Goal: Information Seeking & Learning: Compare options

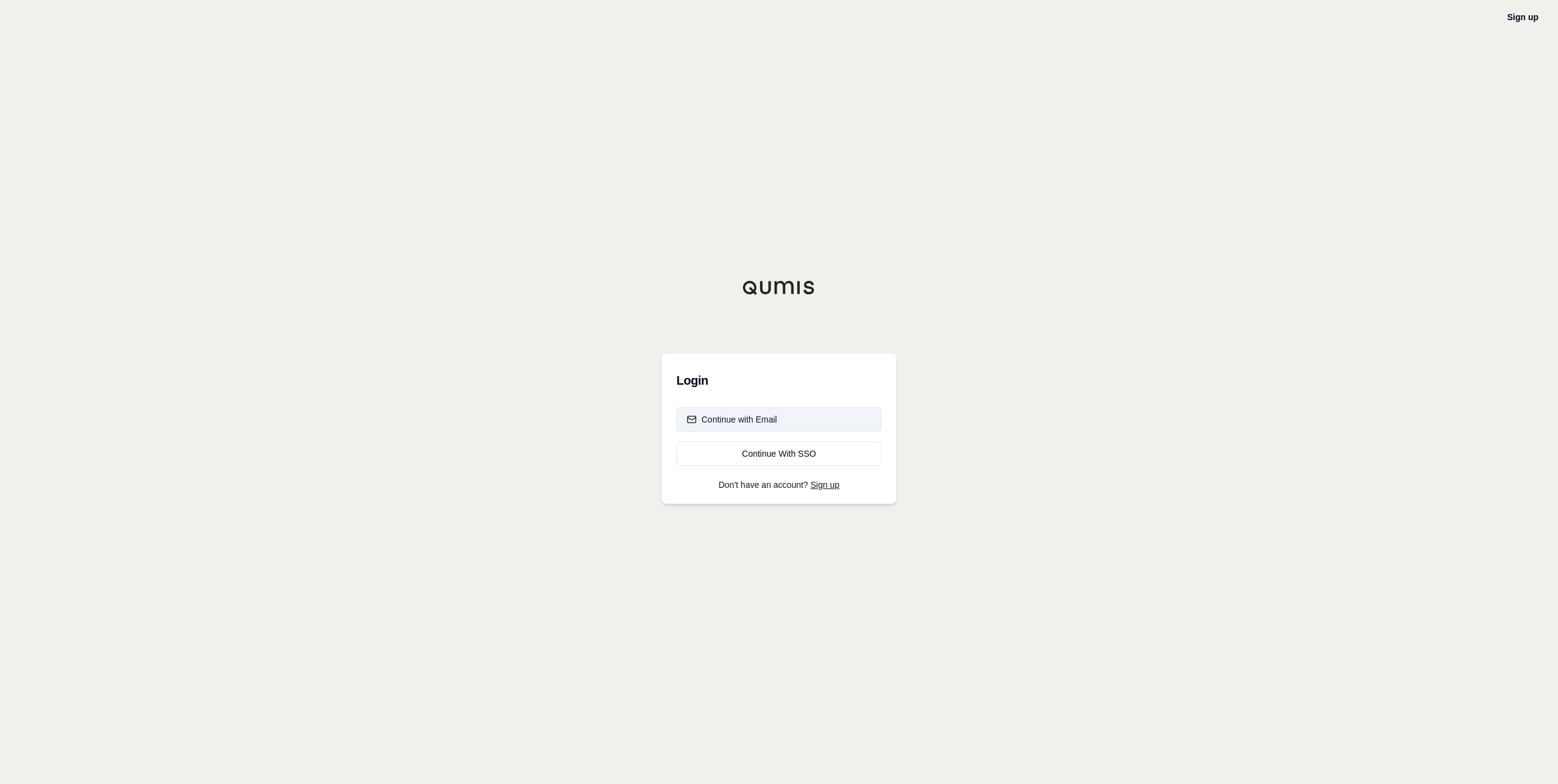
click at [778, 417] on button "Continue with Email" at bounding box center [779, 419] width 205 height 25
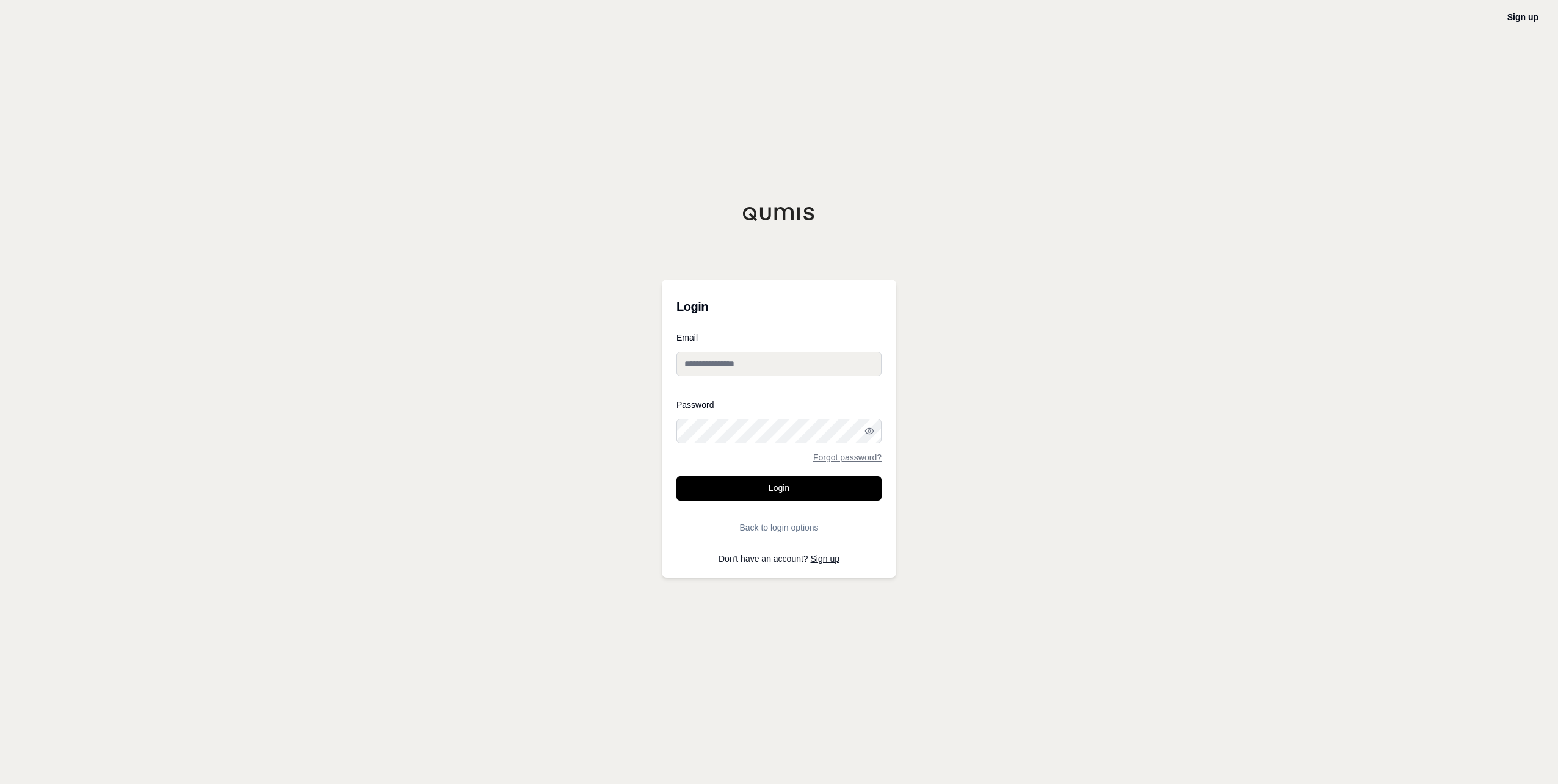
type input "**********"
click at [739, 369] on input "**********" at bounding box center [779, 363] width 205 height 25
click at [732, 490] on button "Login" at bounding box center [779, 488] width 205 height 25
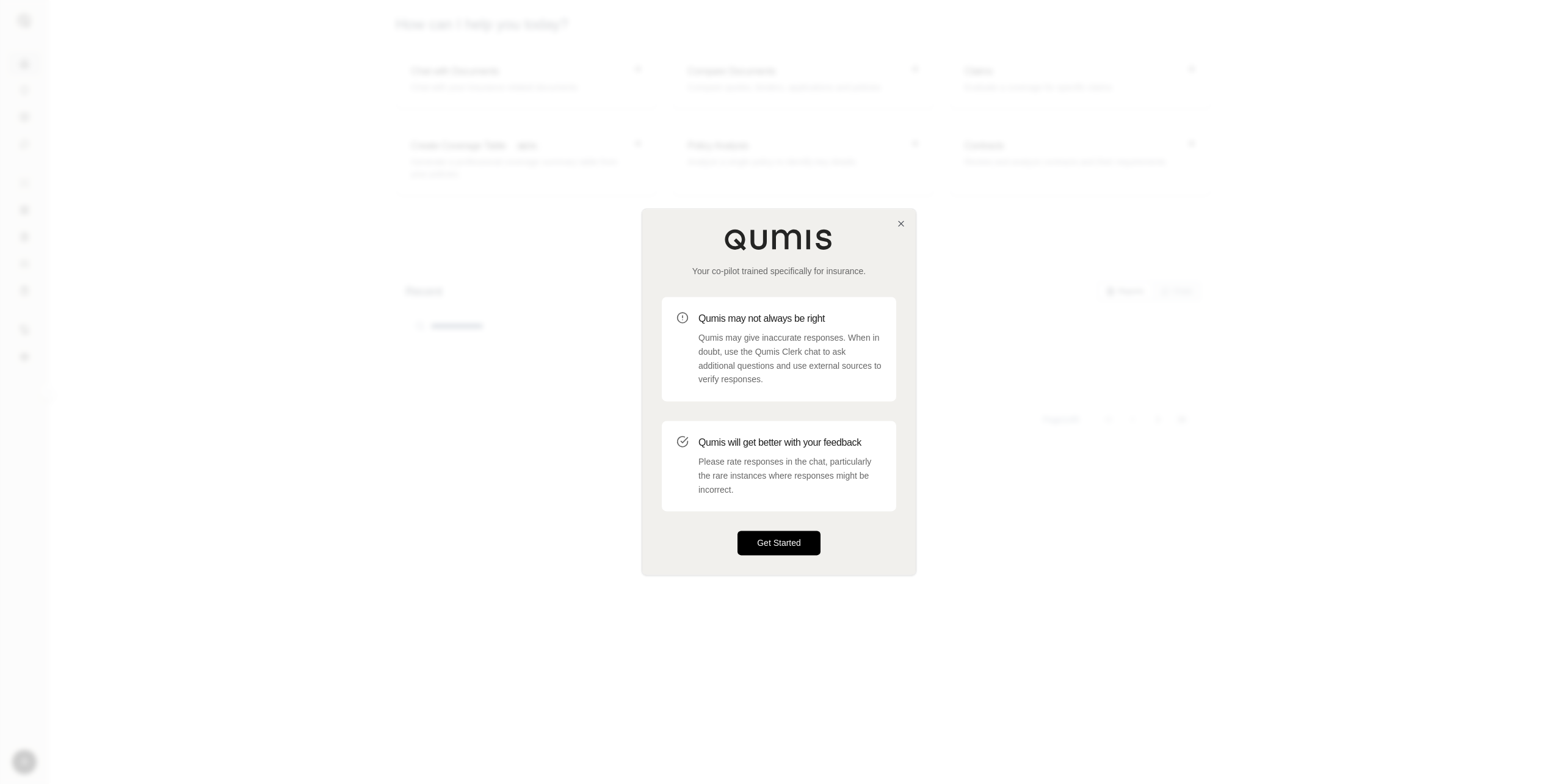
click at [811, 544] on button "Get Started" at bounding box center [779, 543] width 83 height 25
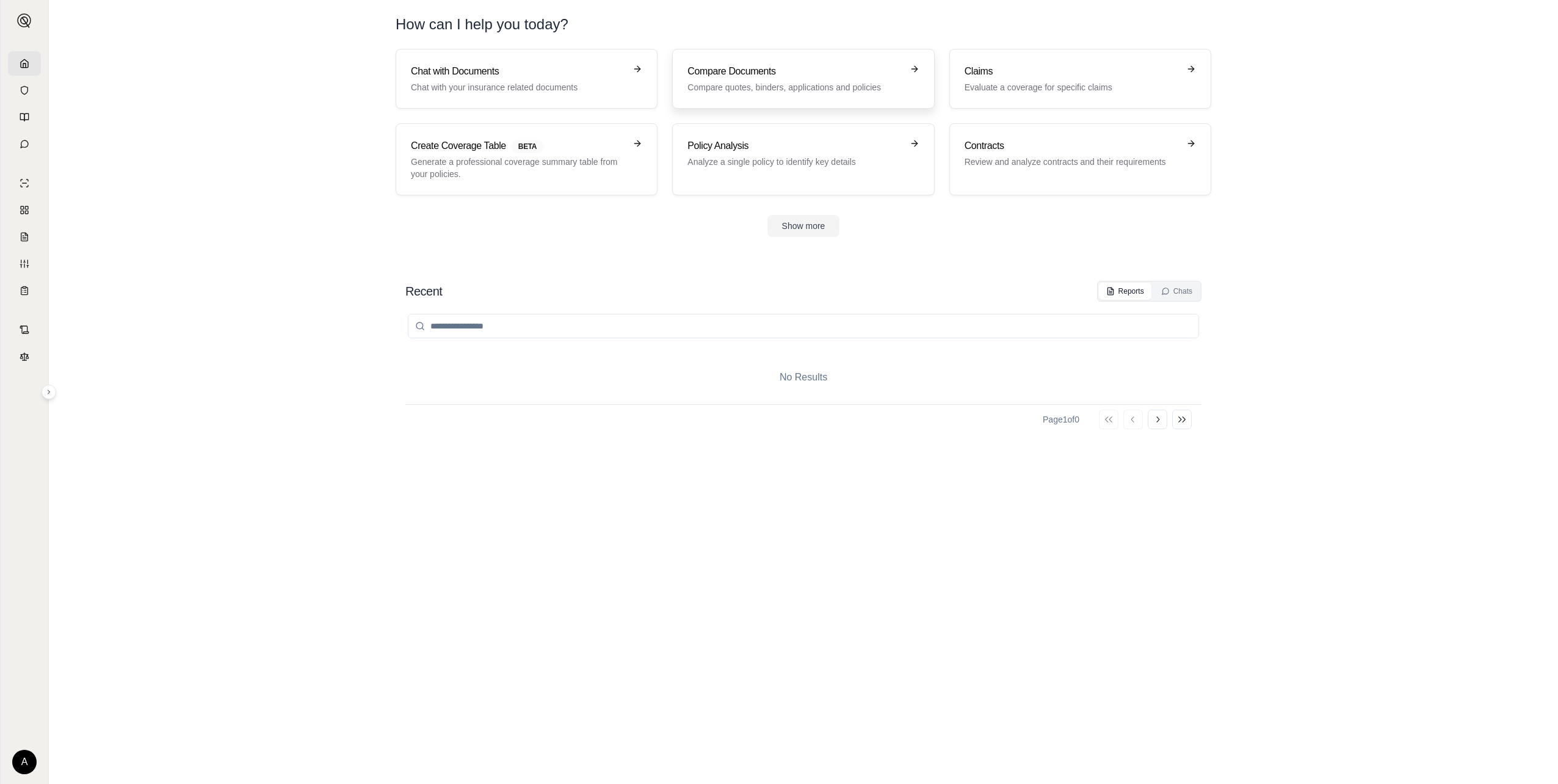
click at [764, 86] on p "Compare quotes, binders, applications and policies" at bounding box center [795, 87] width 215 height 12
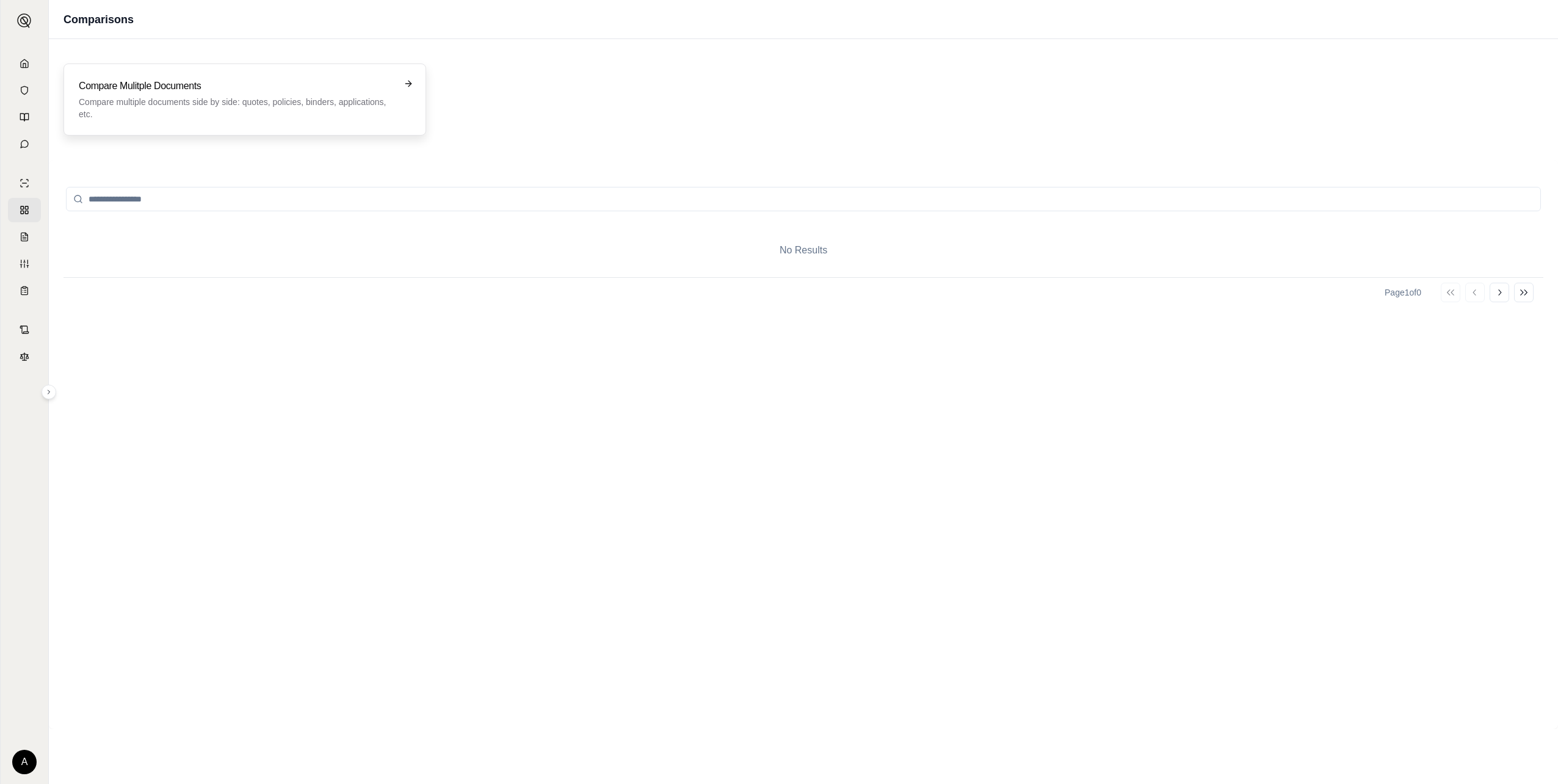
click at [239, 114] on p "Compare multiple documents side by side: quotes, policies, binders, application…" at bounding box center [237, 108] width 315 height 25
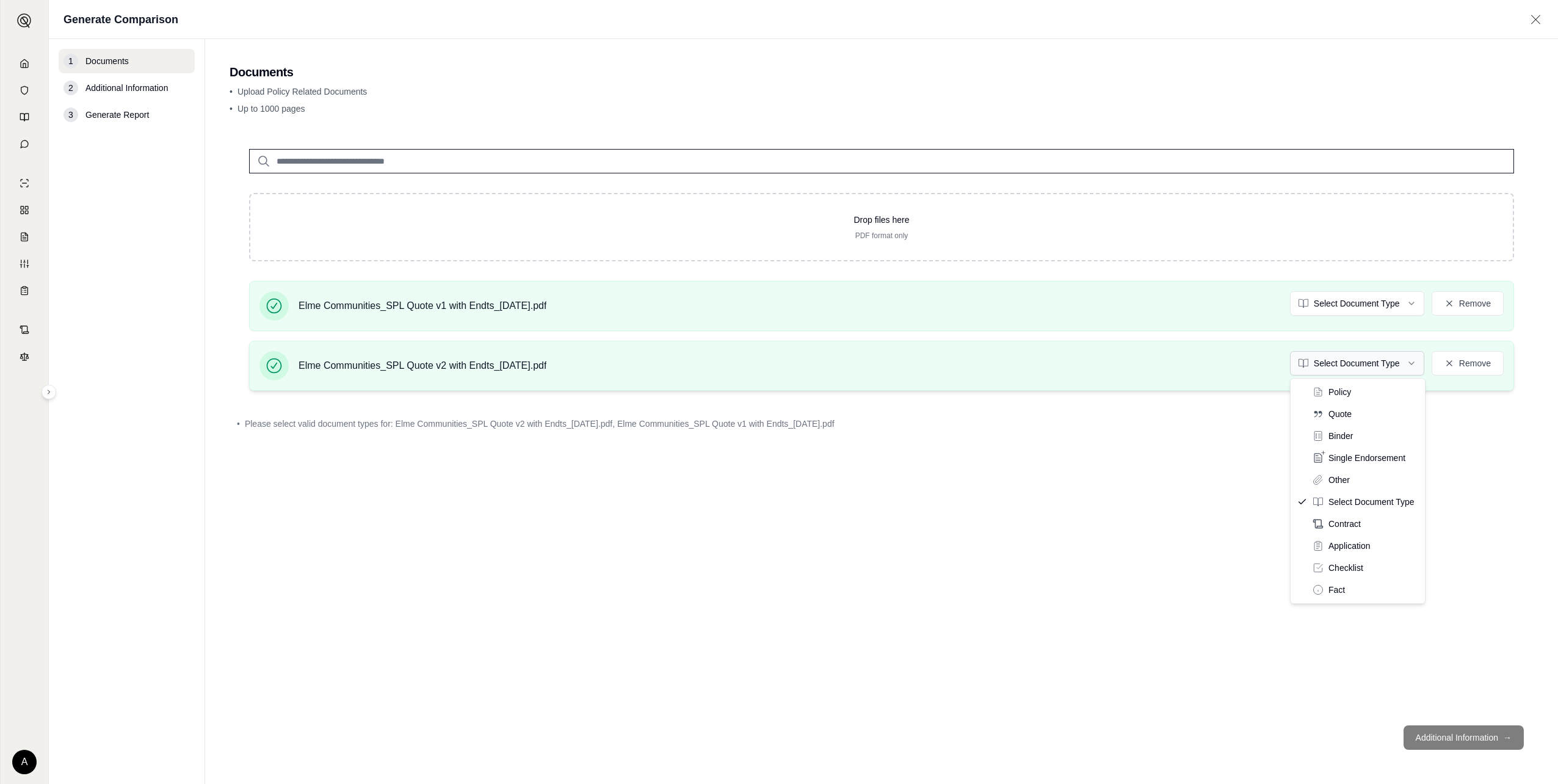
click at [1390, 368] on html "A Generate Comparison 1 Documents 2 Additional Information 3 Generate Report Do…" at bounding box center [779, 392] width 1558 height 784
click at [1374, 304] on html "A Generate Comparison 1 Documents 2 Additional Information 3 Generate Report Do…" at bounding box center [779, 392] width 1558 height 784
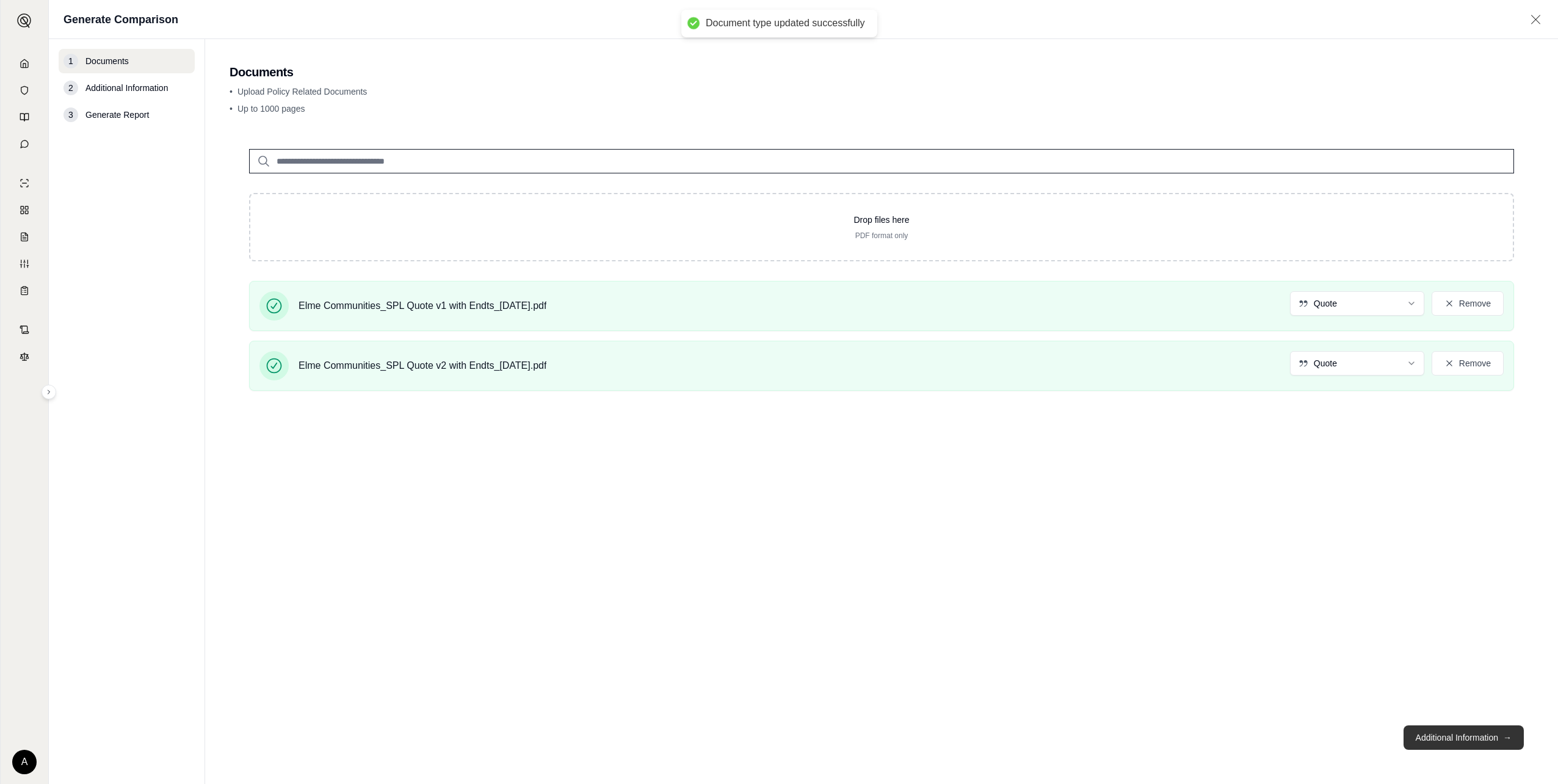
click at [1436, 739] on button "Additional Information →" at bounding box center [1464, 737] width 120 height 25
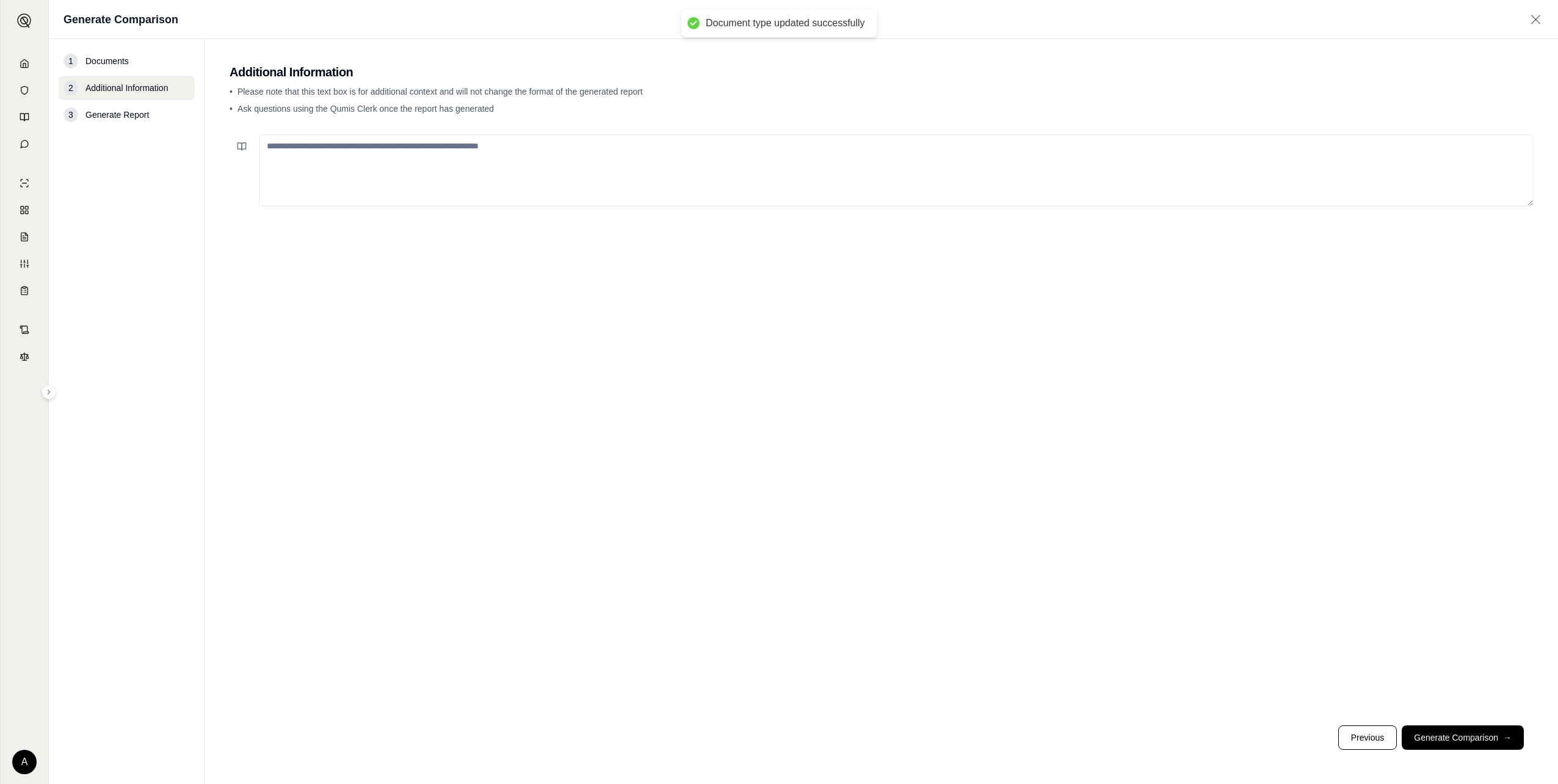
click at [443, 173] on textarea at bounding box center [896, 170] width 1275 height 72
type textarea "**********"
click at [1447, 736] on button "Generate Comparison →" at bounding box center [1463, 737] width 122 height 25
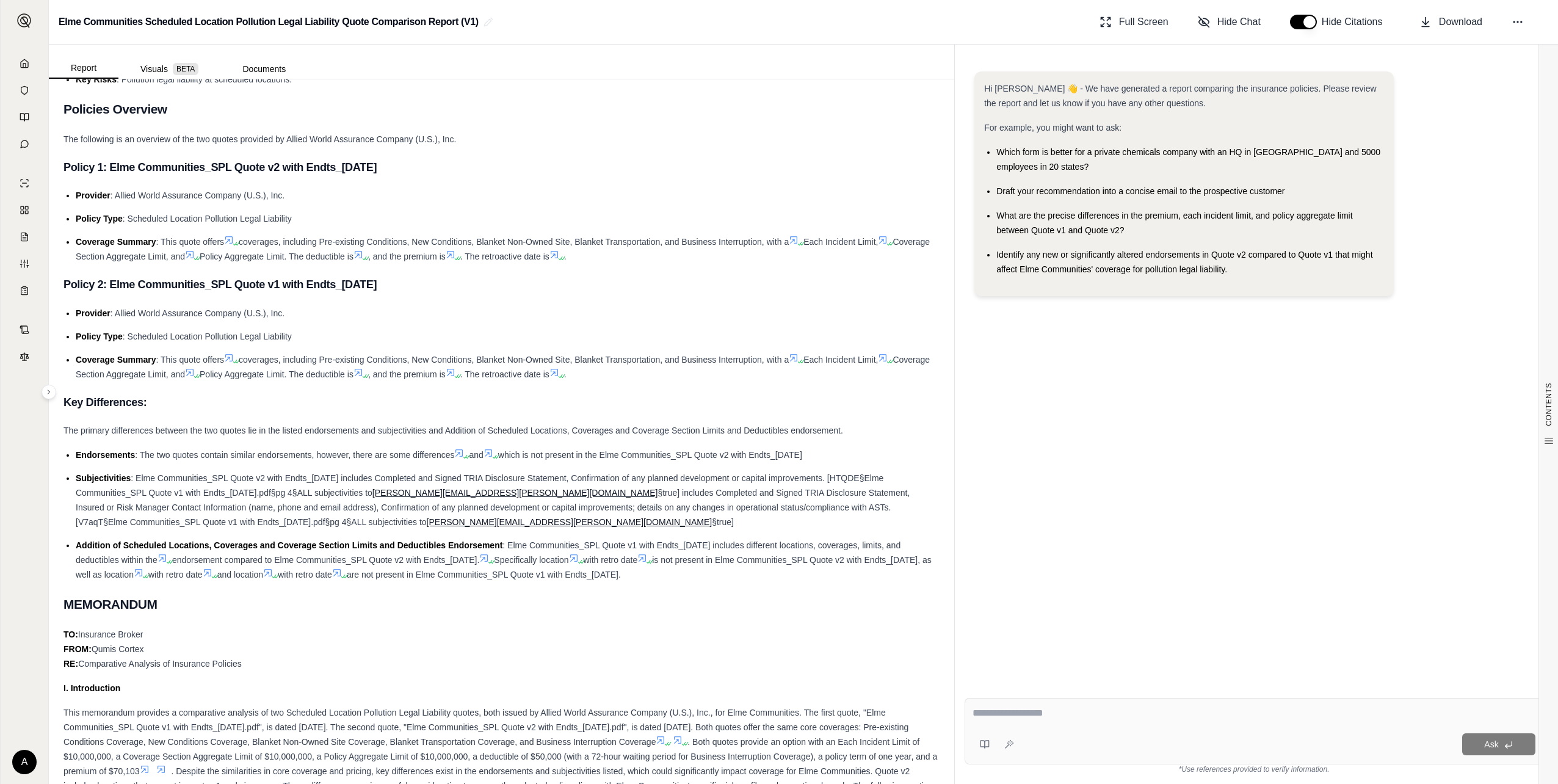
scroll to position [262, 0]
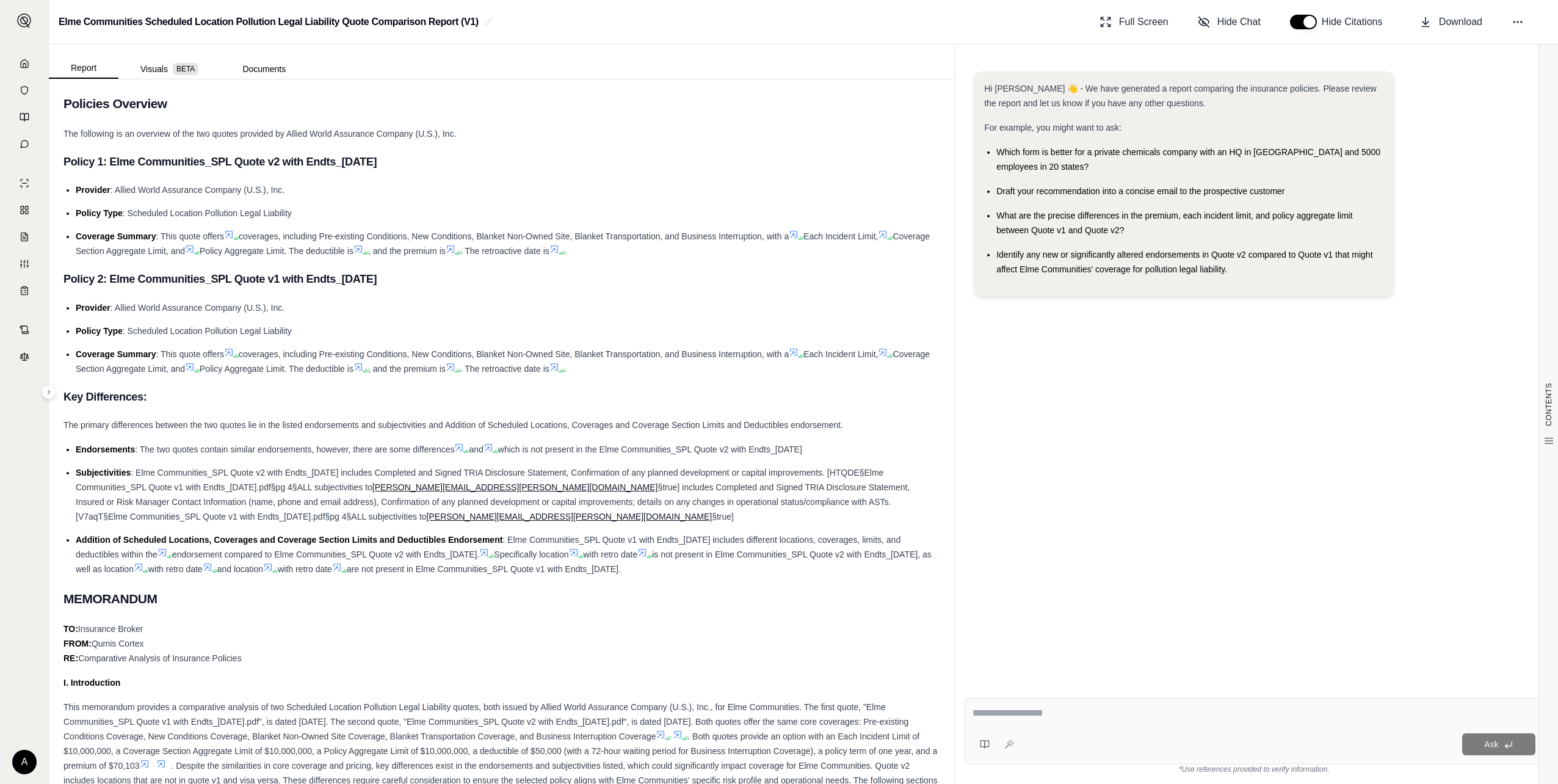
drag, startPoint x: 242, startPoint y: 232, endPoint x: 242, endPoint y: 250, distance: 18.0
click at [460, 443] on icon at bounding box center [459, 446] width 7 height 7
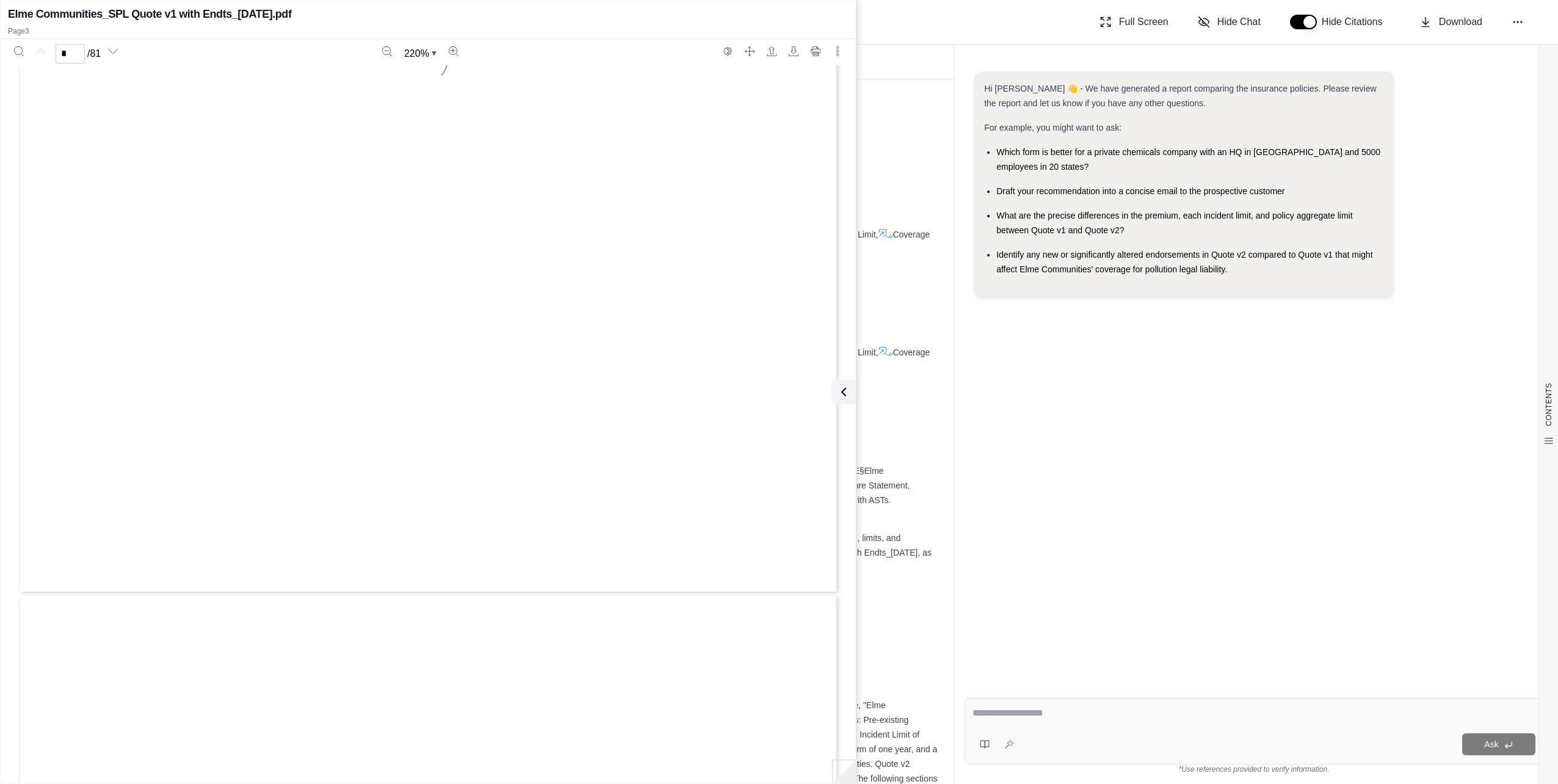
type input "*"
click at [914, 363] on li "Coverage Summary : This quote offers coverages, including Pre-existing Conditio…" at bounding box center [508, 359] width 864 height 29
click at [1051, 448] on div "Hi [PERSON_NAME] 👋 - We have generated a report comparing the insurance policie…" at bounding box center [1254, 370] width 579 height 616
click at [989, 444] on div "Hi [PERSON_NAME] 👋 - We have generated a report comparing the insurance policie…" at bounding box center [1254, 370] width 579 height 616
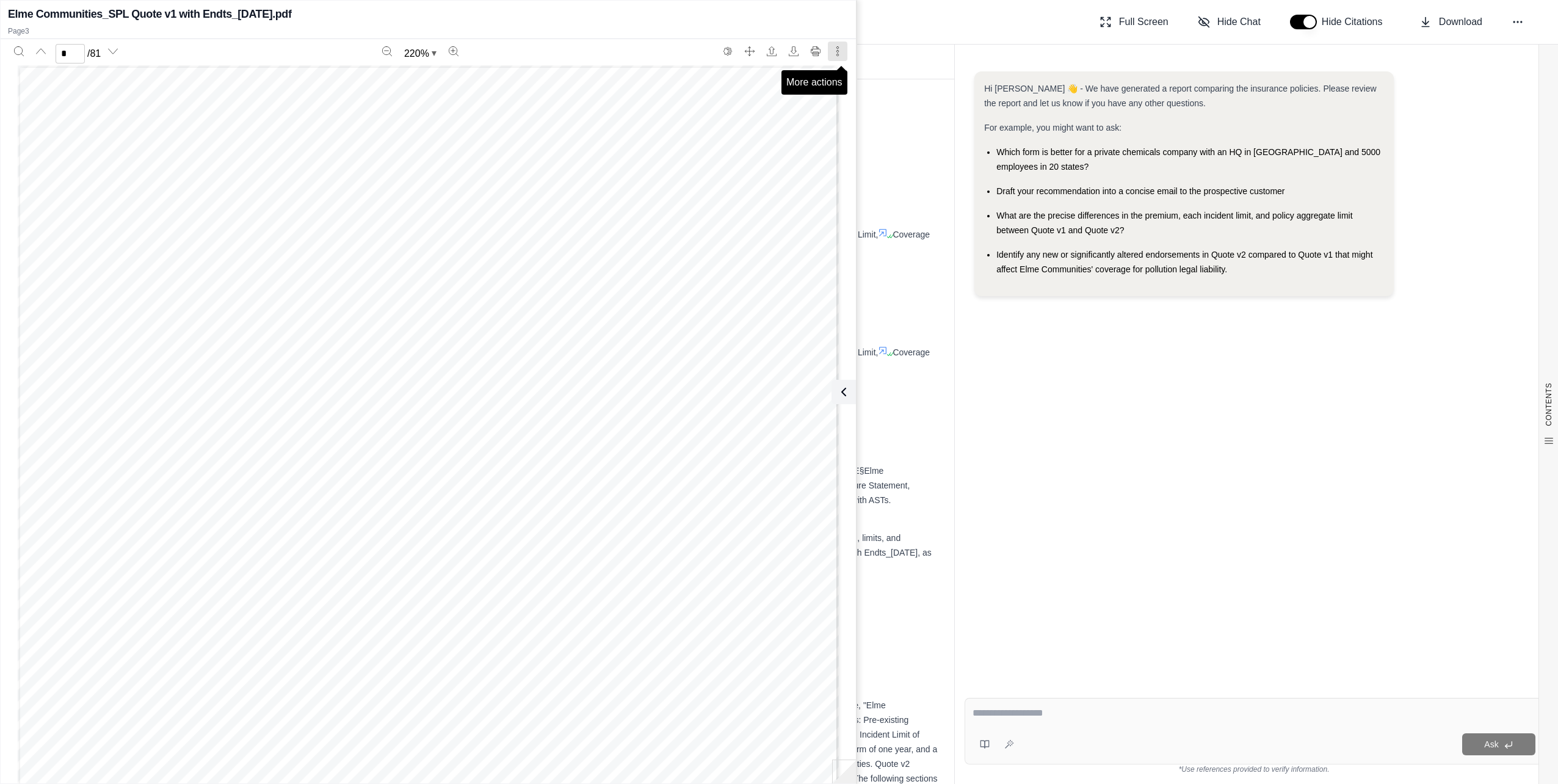
click at [833, 60] on button "More actions" at bounding box center [837, 50] width 19 height 19
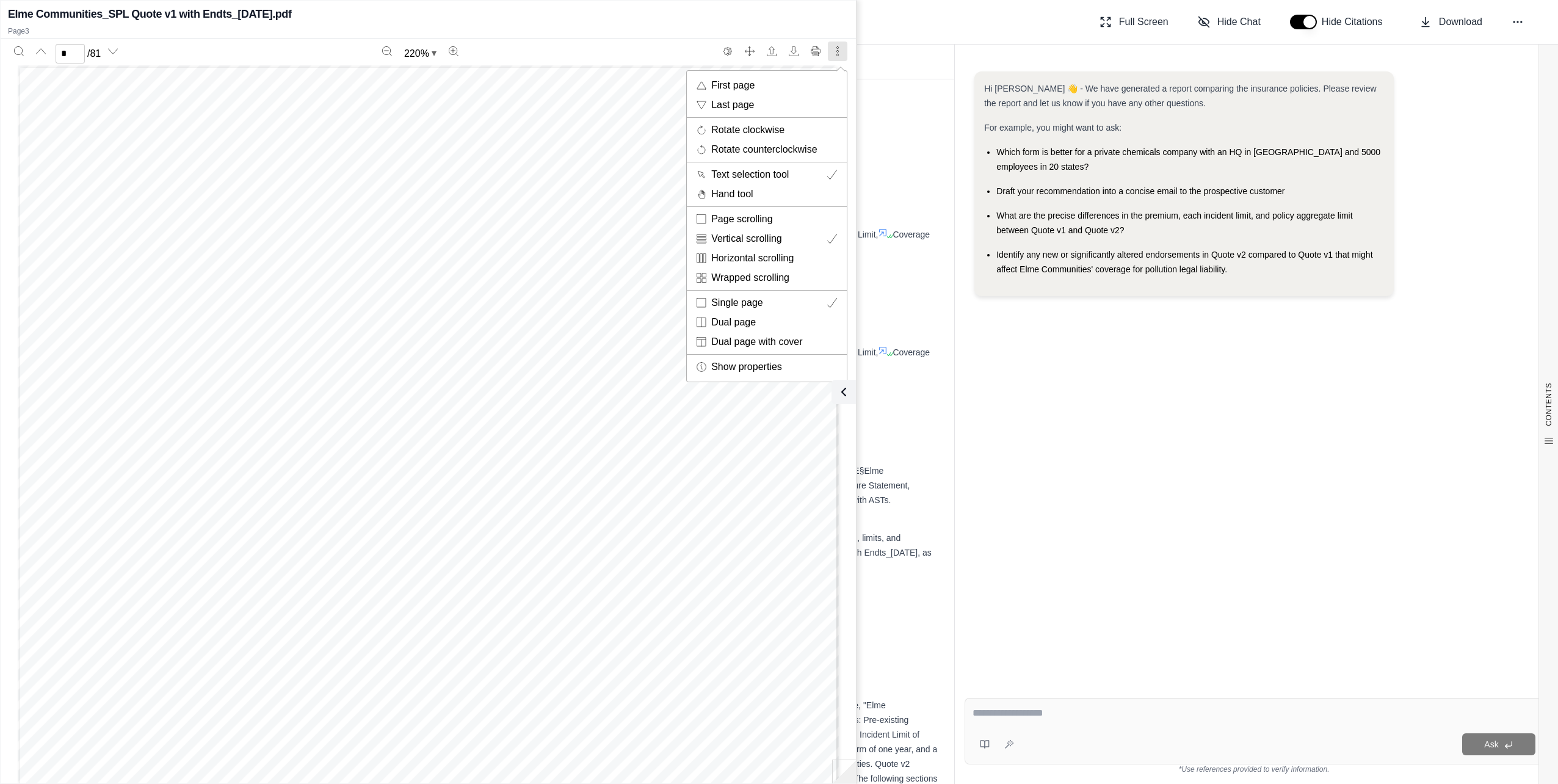
click at [1043, 535] on div at bounding box center [779, 392] width 1558 height 784
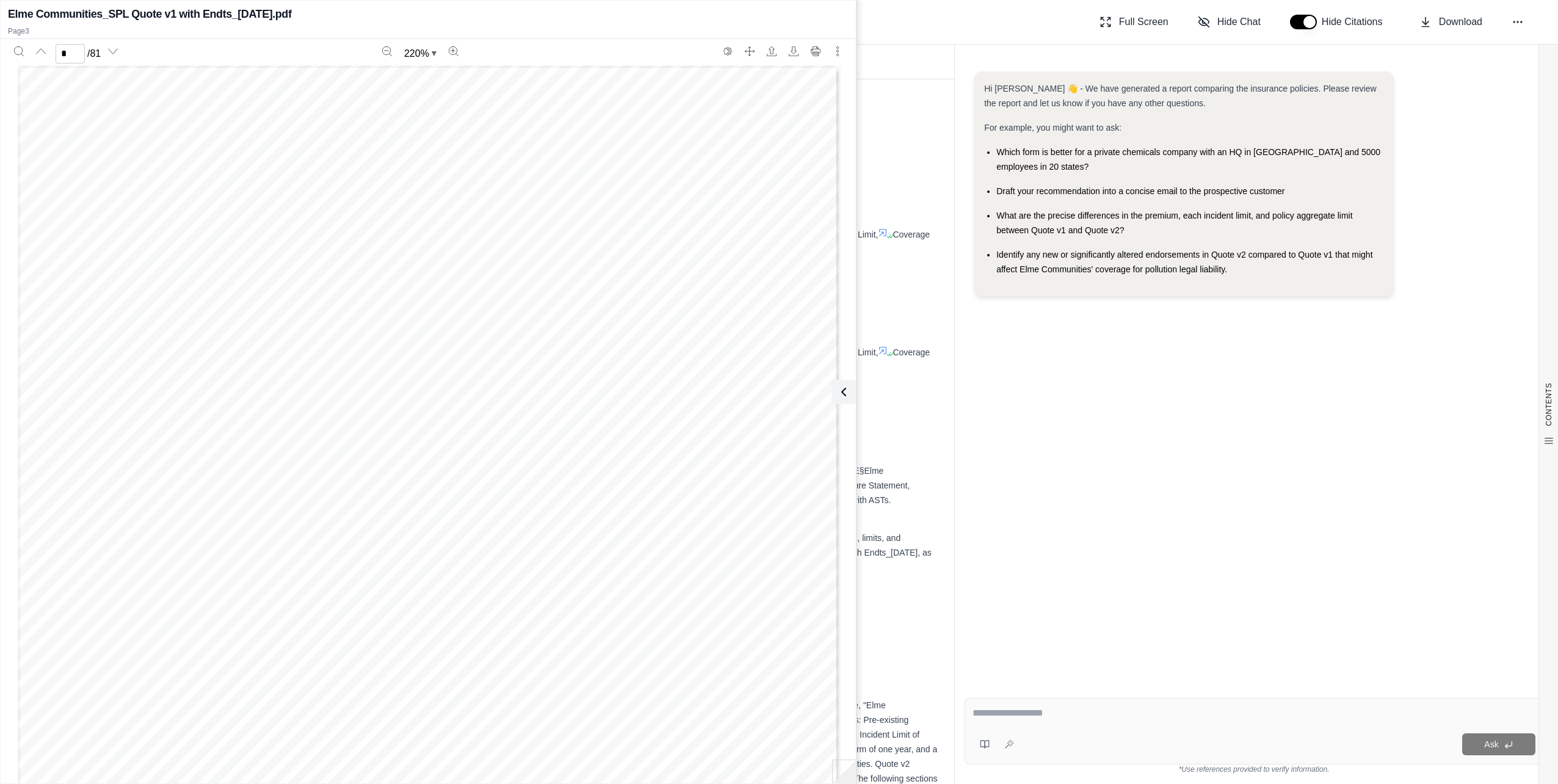
click at [1101, 470] on div "Hi [PERSON_NAME] 👋 - We have generated a report comparing the insurance policie…" at bounding box center [1254, 370] width 579 height 616
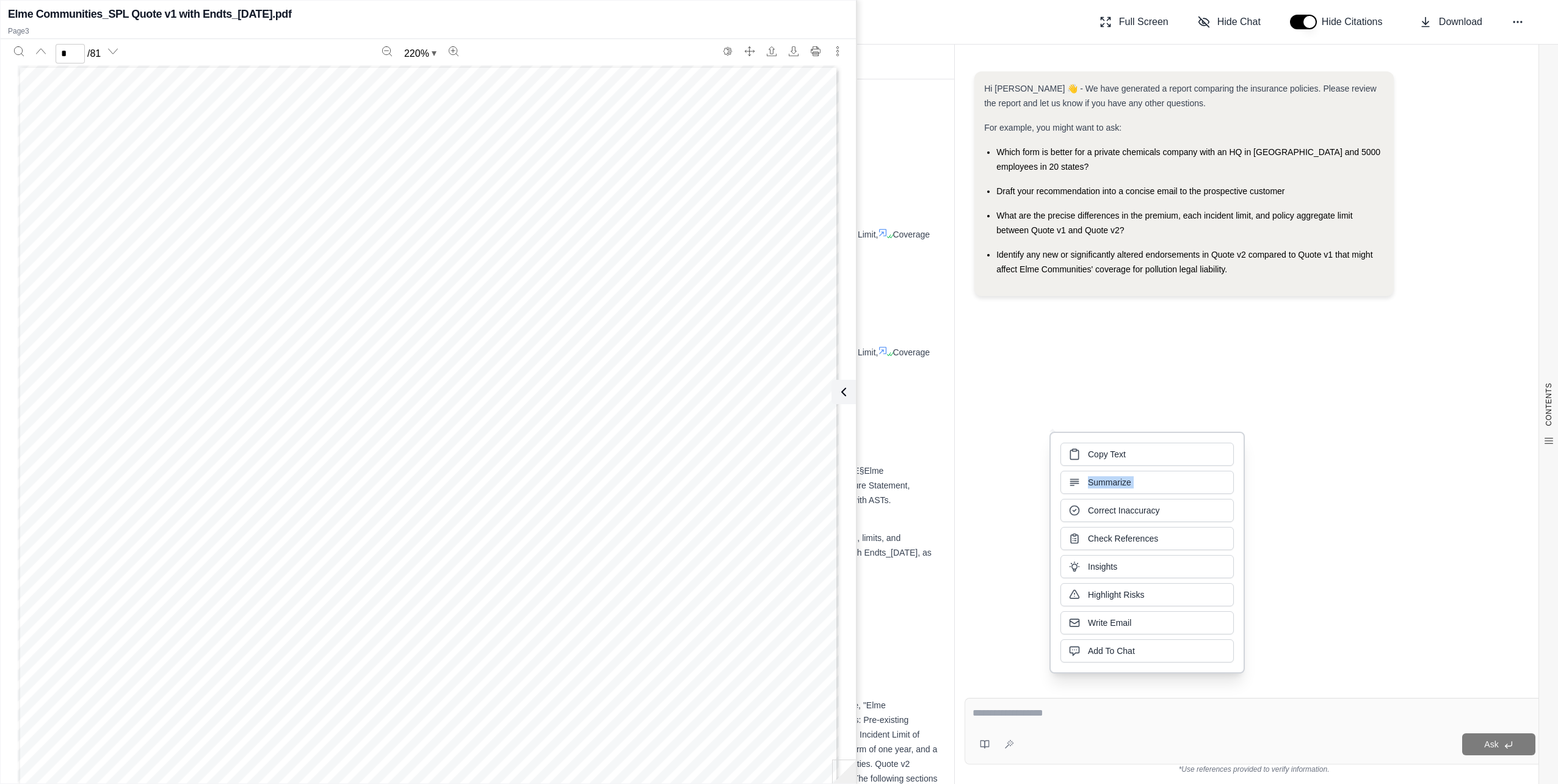
click at [1101, 469] on div "Copy Text Summarize Correct Inaccuracy Check References Insights Highlight Risk…" at bounding box center [1146, 553] width 173 height 220
drag, startPoint x: 1101, startPoint y: 469, endPoint x: 991, endPoint y: 415, distance: 122.5
click at [995, 414] on div "Hi [PERSON_NAME] 👋 - We have generated a report comparing the insurance policie…" at bounding box center [1254, 370] width 579 height 616
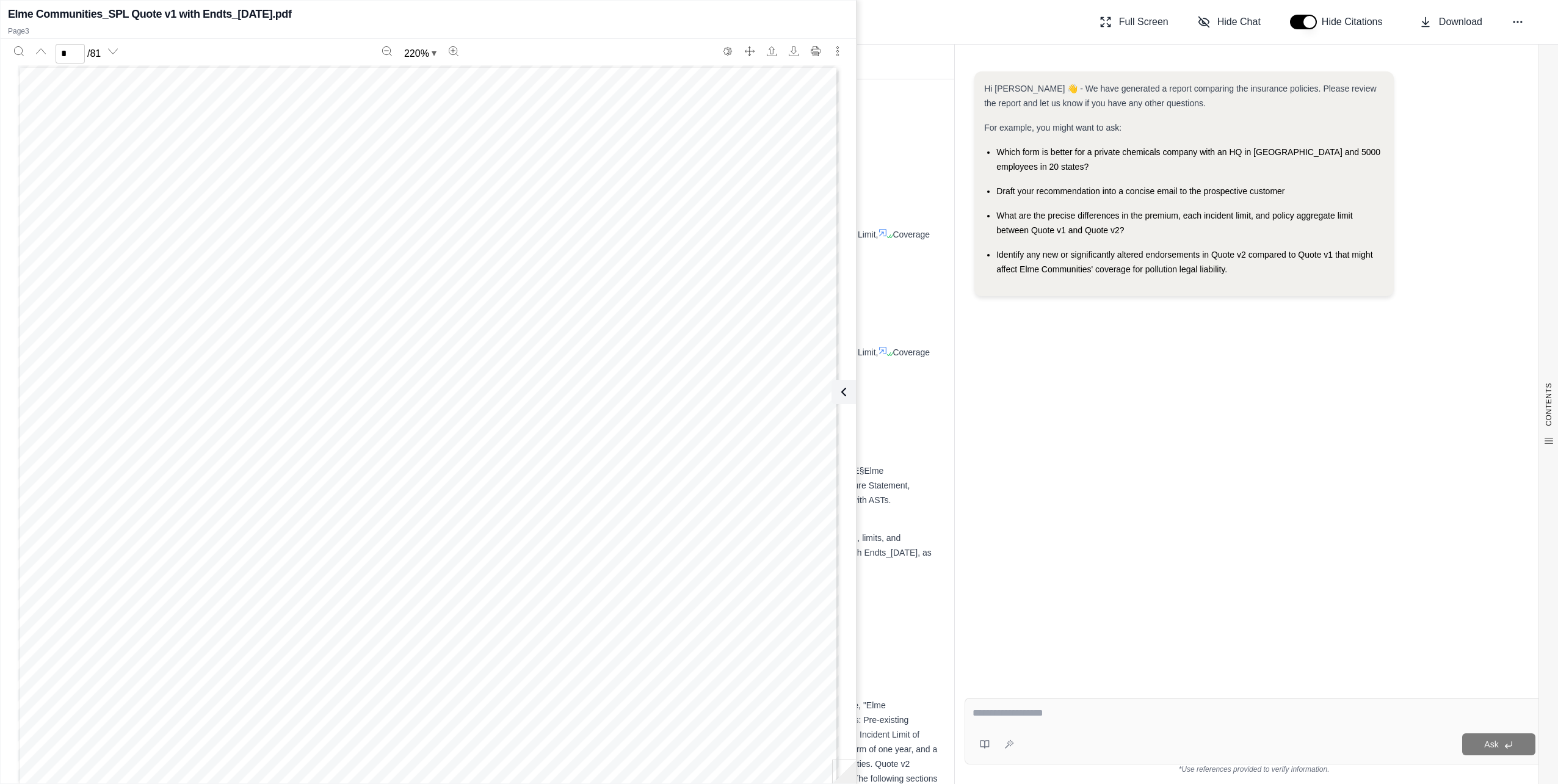
click at [836, 392] on icon at bounding box center [841, 392] width 15 height 15
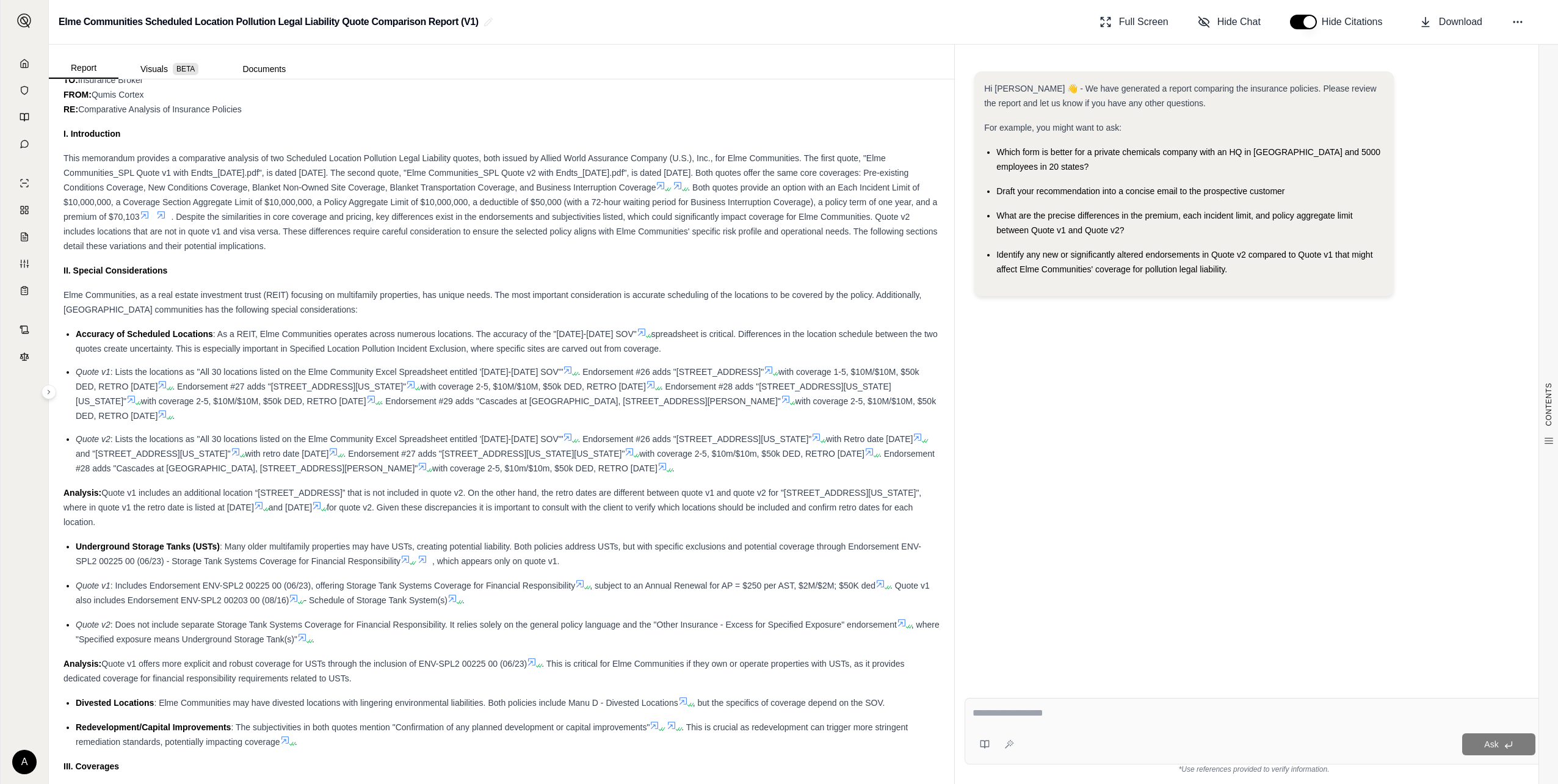
scroll to position [812, 0]
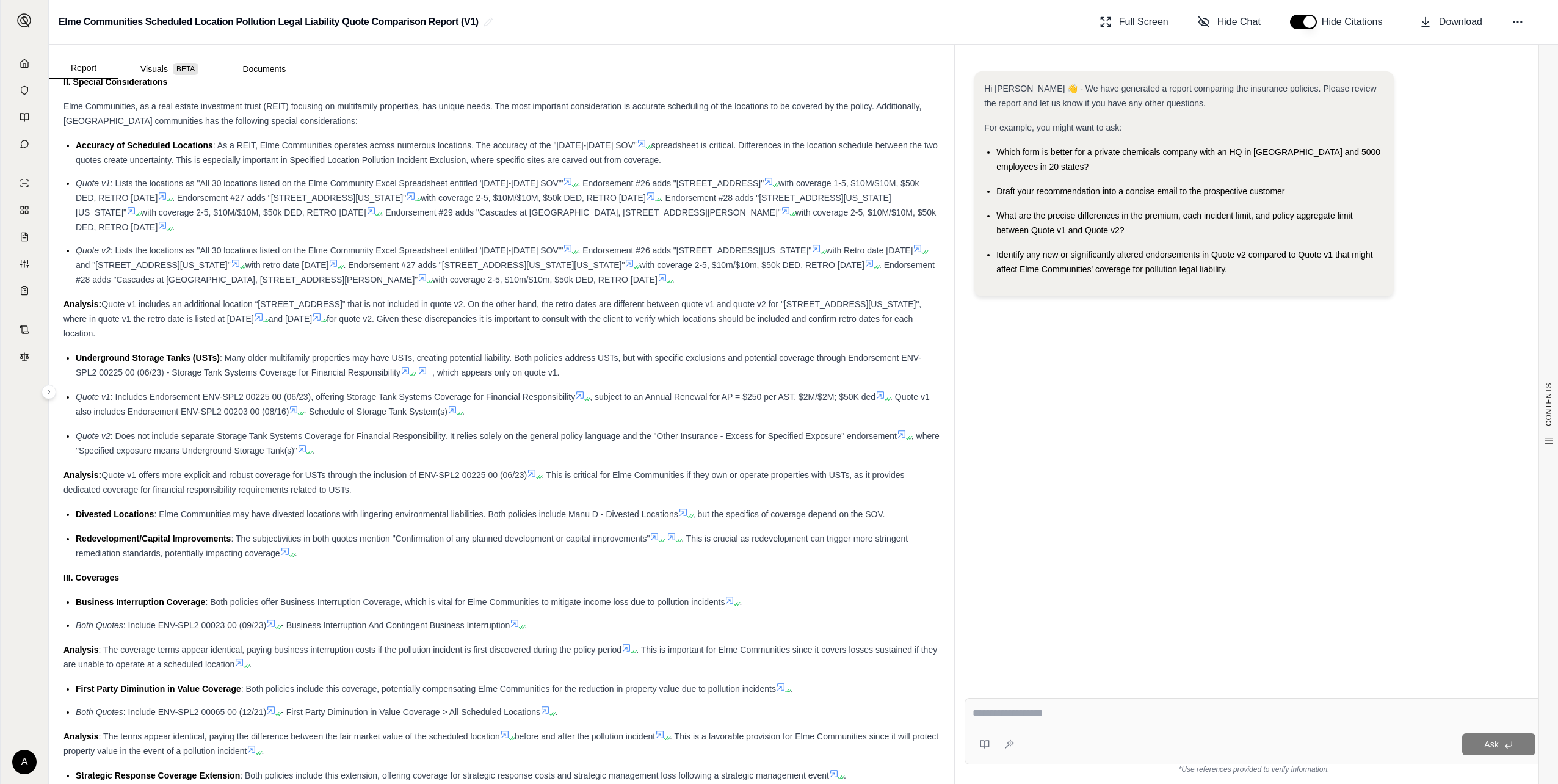
drag, startPoint x: 194, startPoint y: 434, endPoint x: 203, endPoint y: 479, distance: 45.9
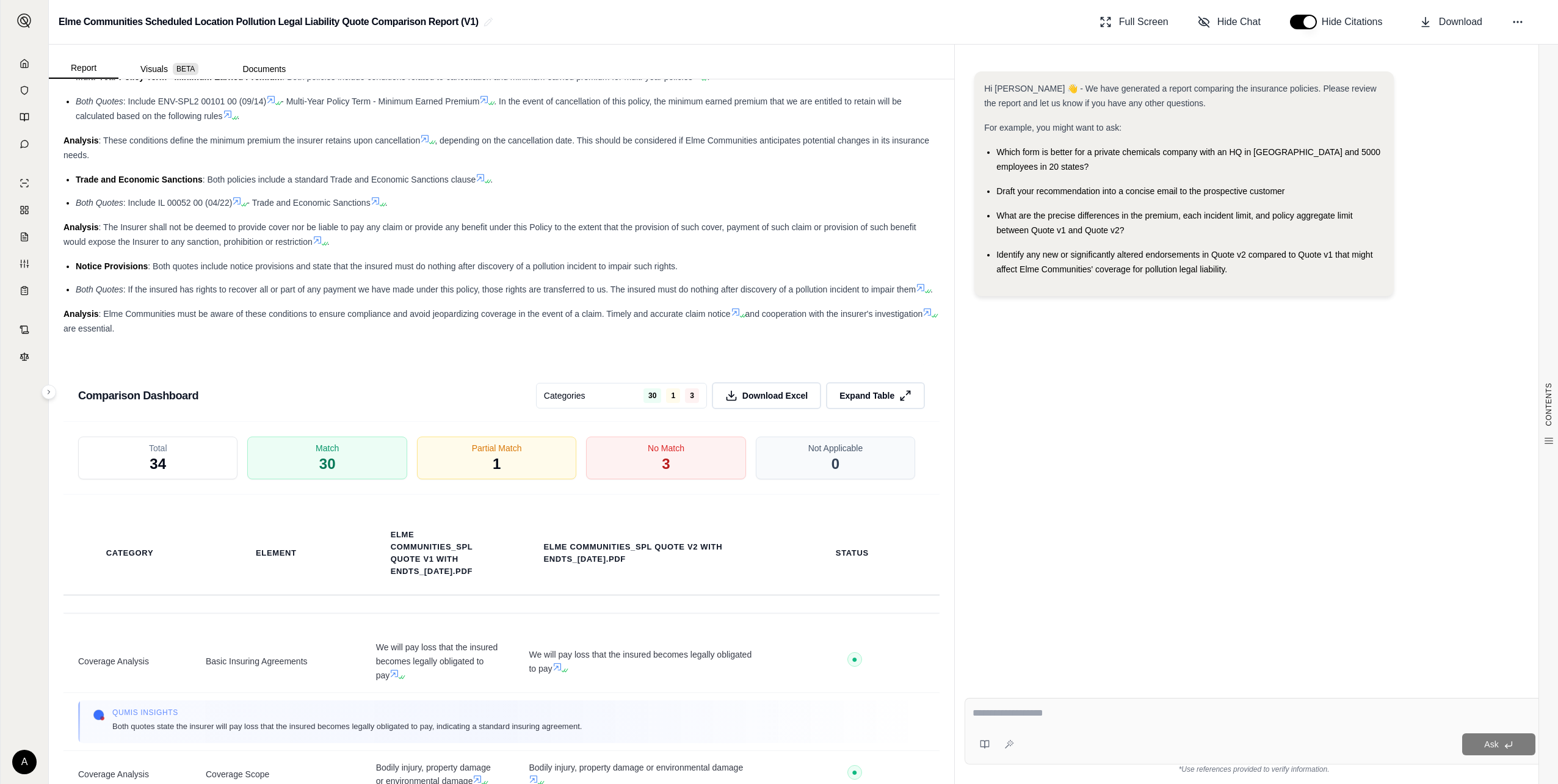
scroll to position [2306, 0]
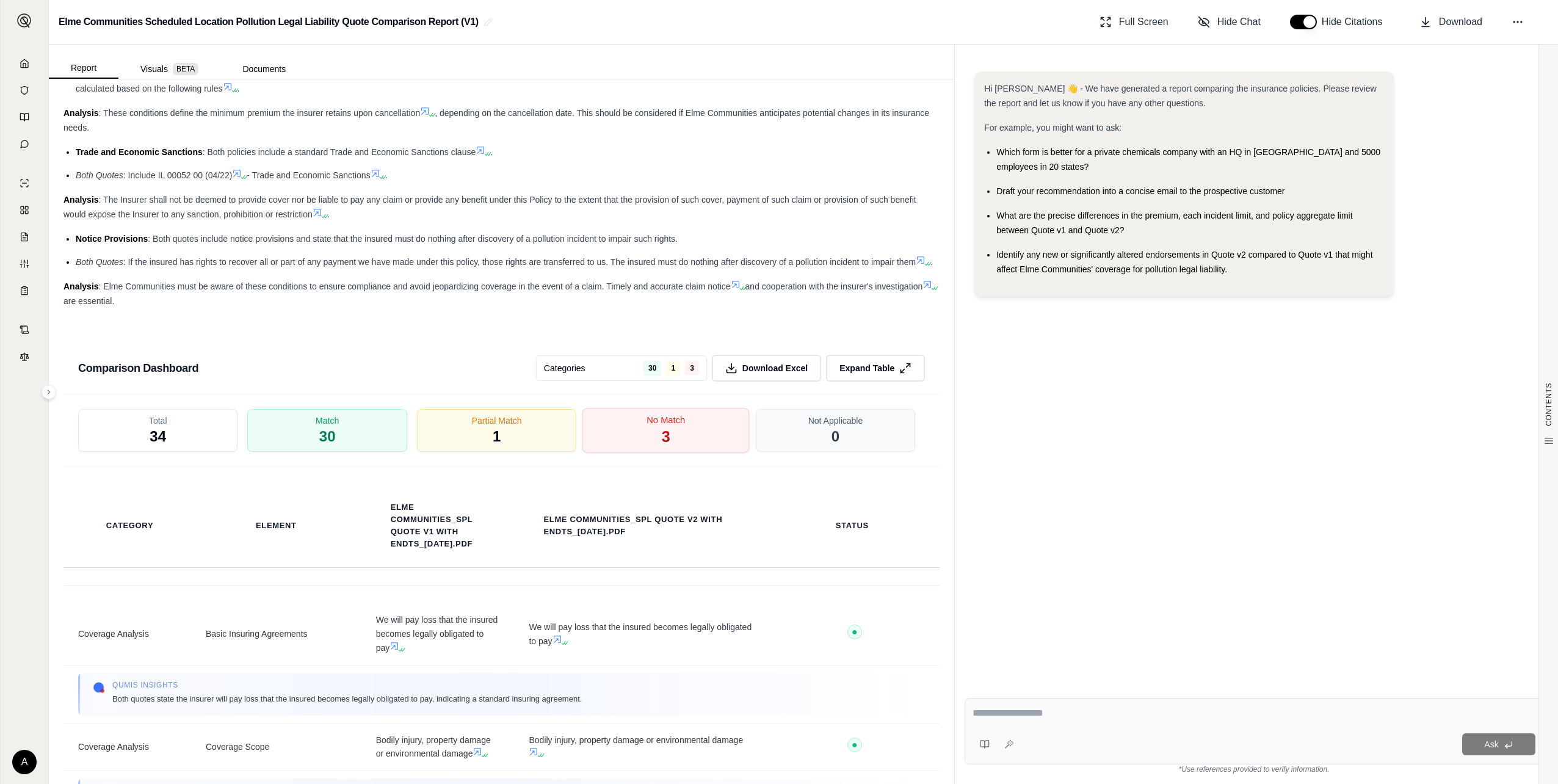
click at [662, 426] on span "No Match" at bounding box center [667, 420] width 39 height 13
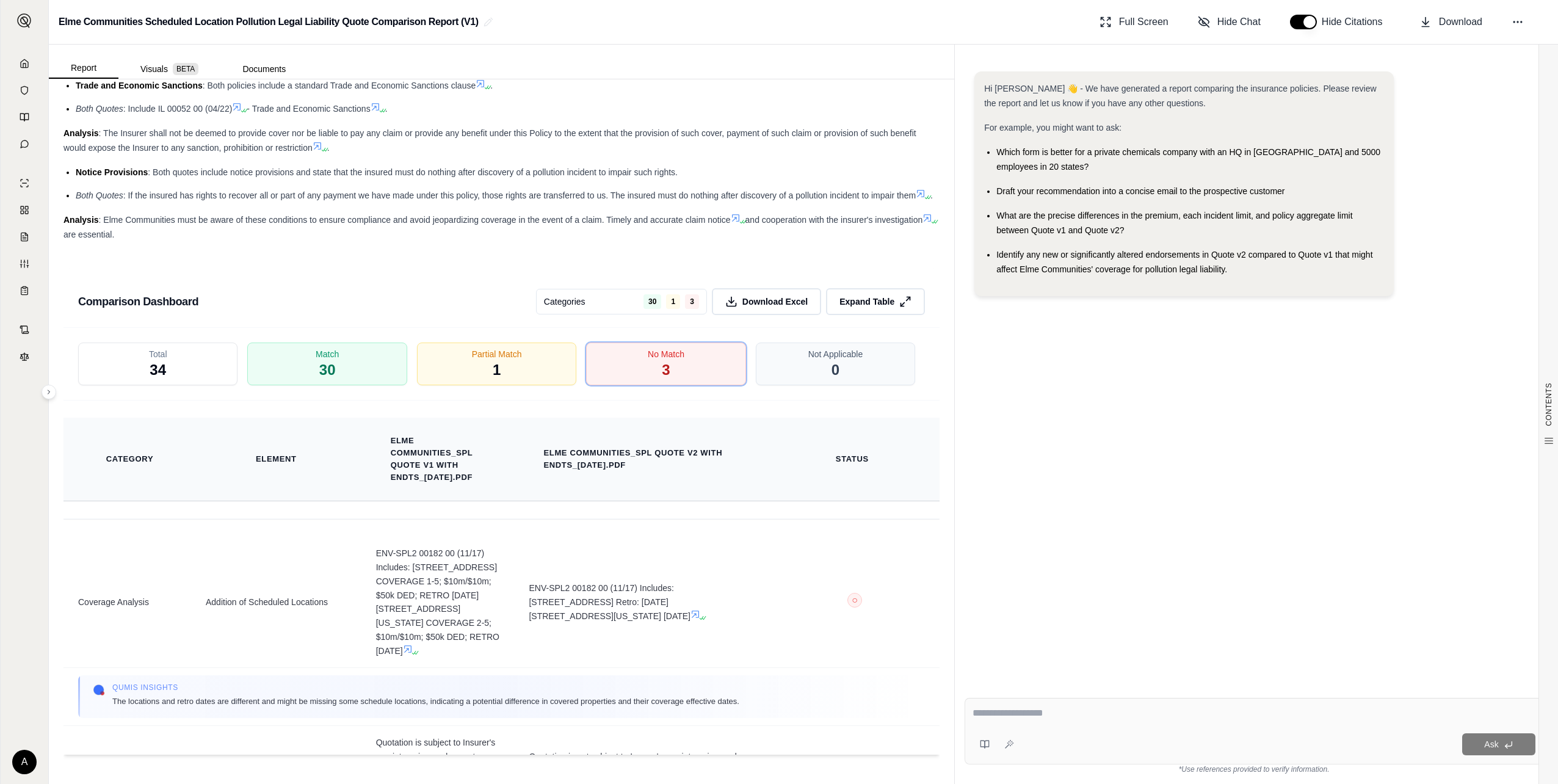
scroll to position [2402, 0]
click at [496, 363] on span "1" at bounding box center [496, 370] width 8 height 21
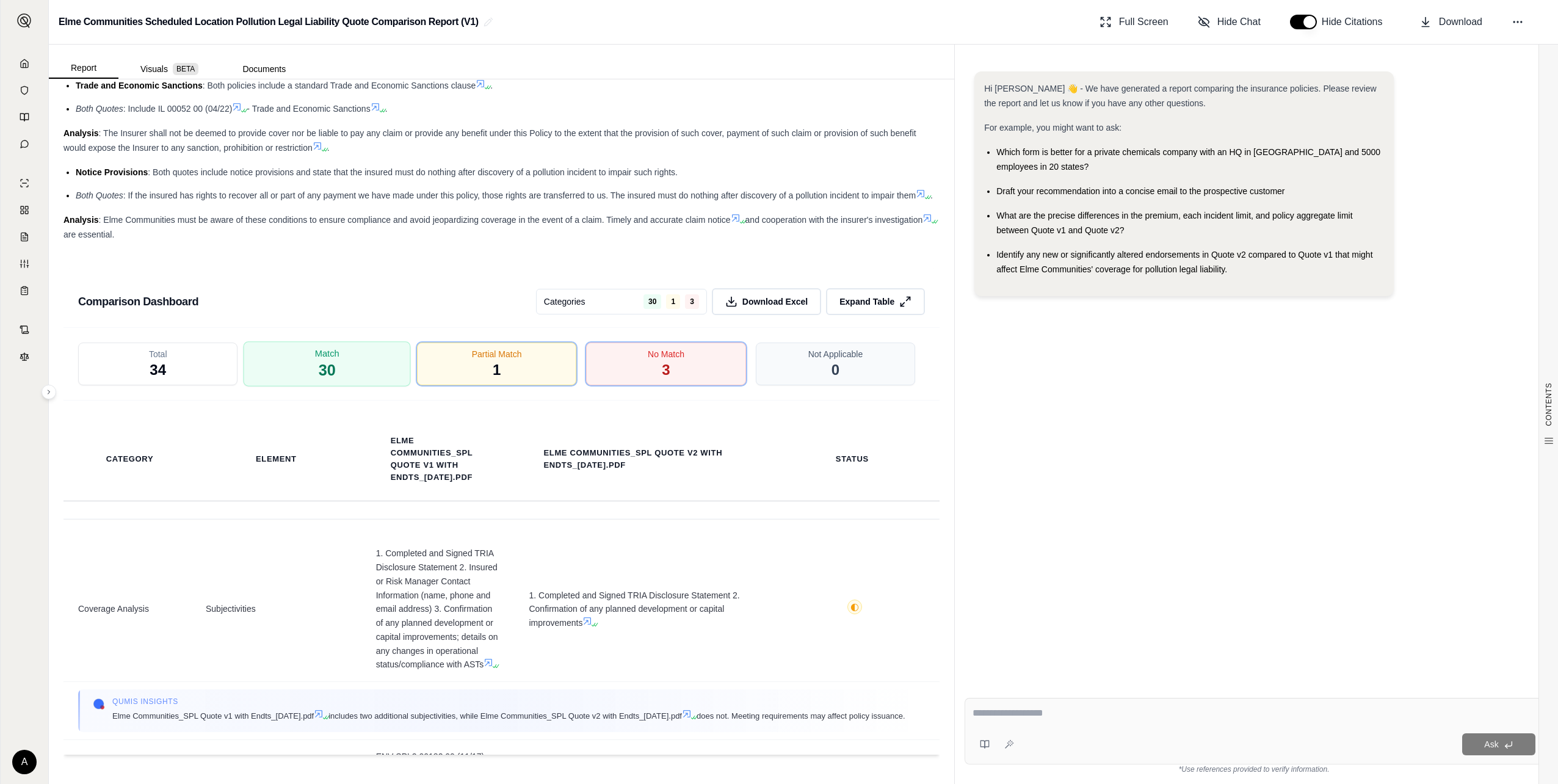
click at [357, 348] on div "Match 30" at bounding box center [327, 364] width 168 height 45
